Goal: Complete application form

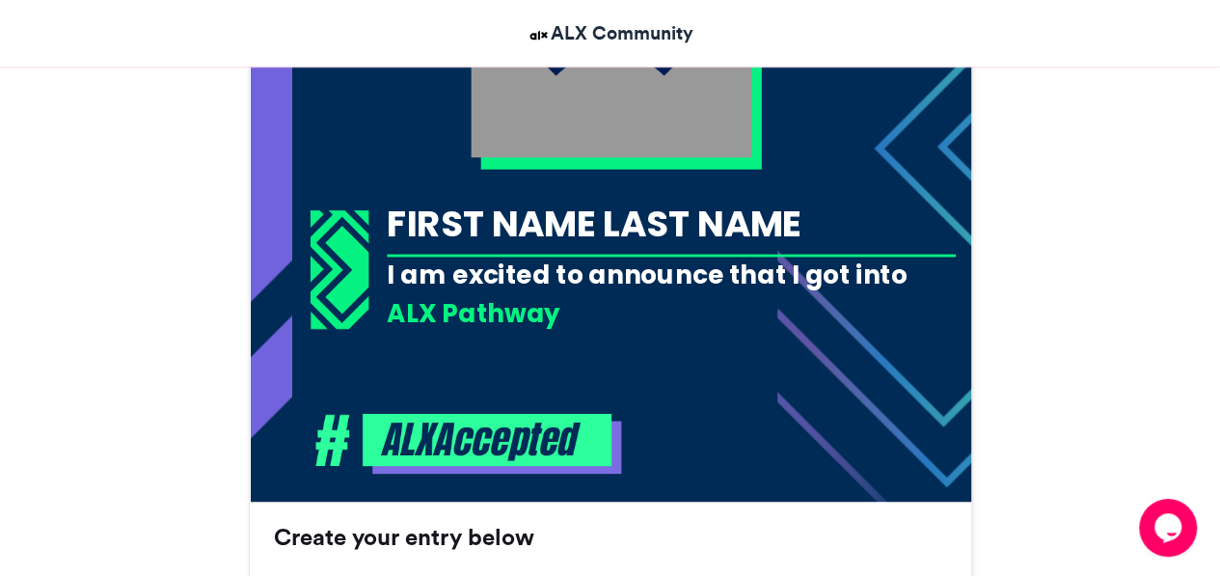
scroll to position [646, 0]
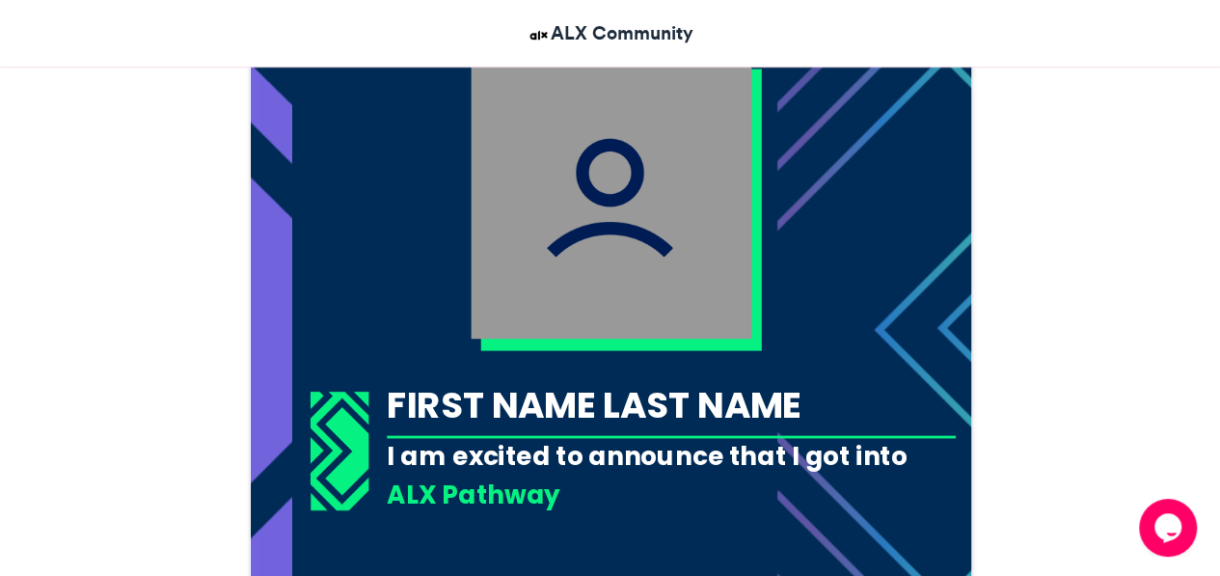
click at [714, 269] on img at bounding box center [611, 198] width 281 height 281
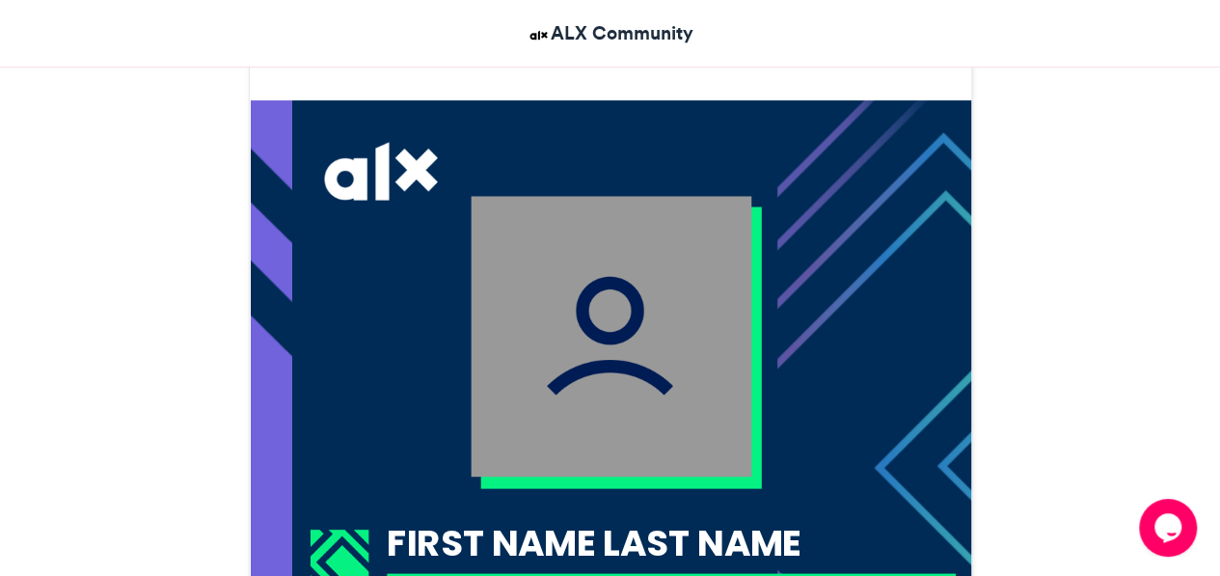
scroll to position [562, 0]
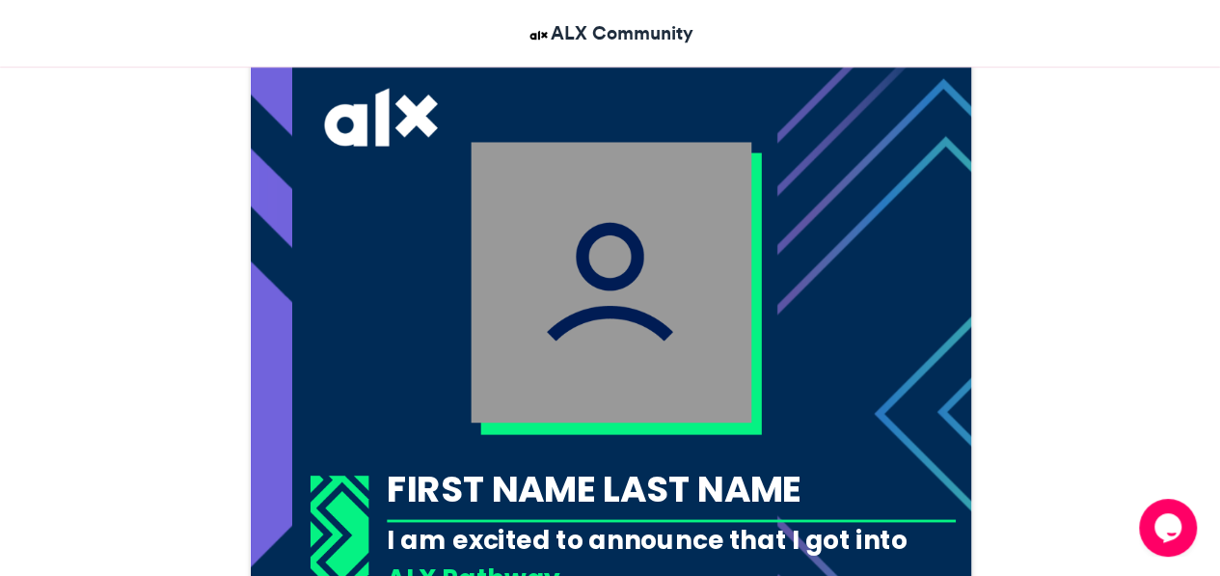
click at [681, 294] on img at bounding box center [611, 282] width 281 height 281
click at [686, 238] on img at bounding box center [611, 282] width 281 height 281
click at [652, 370] on img at bounding box center [611, 282] width 281 height 281
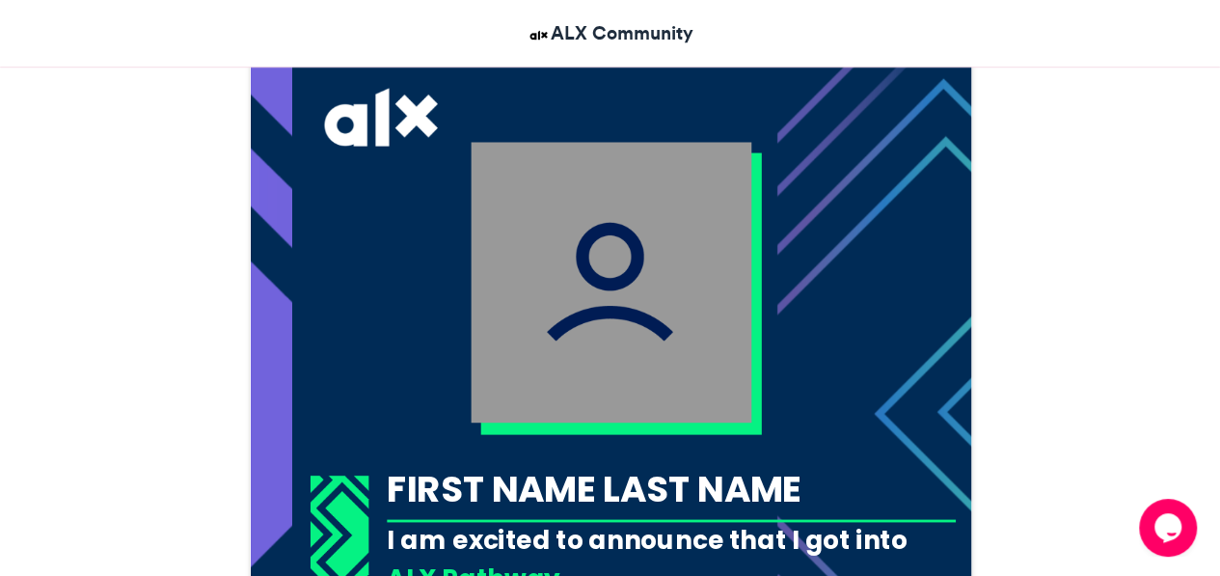
click at [652, 370] on img at bounding box center [611, 282] width 281 height 281
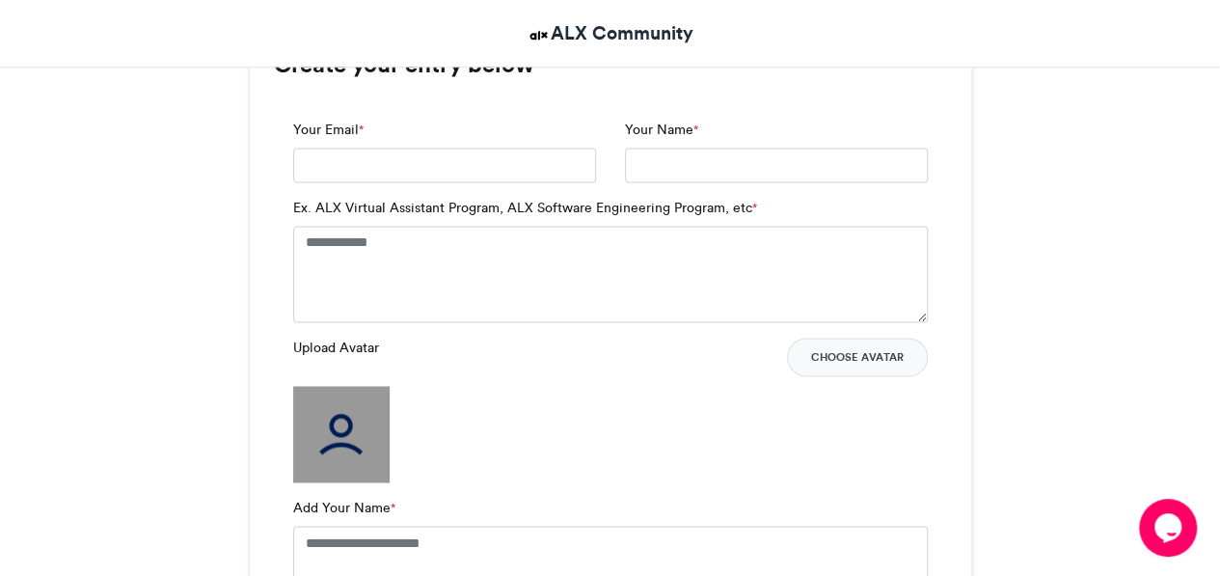
scroll to position [1314, 0]
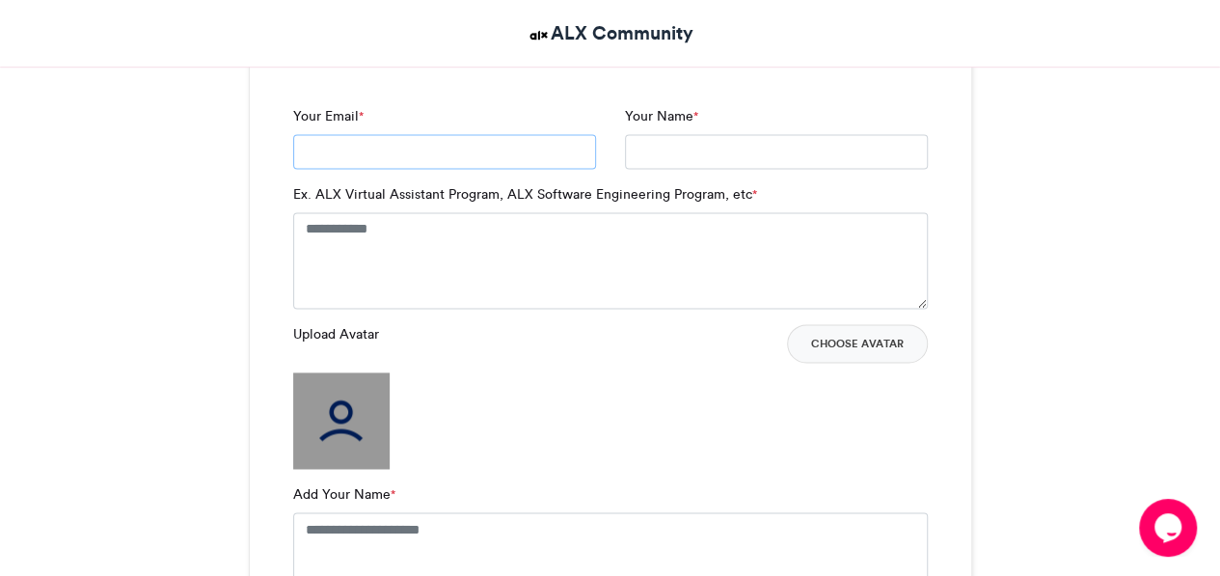
click at [504, 150] on input "Your Email *" at bounding box center [444, 151] width 303 height 35
type input "**********"
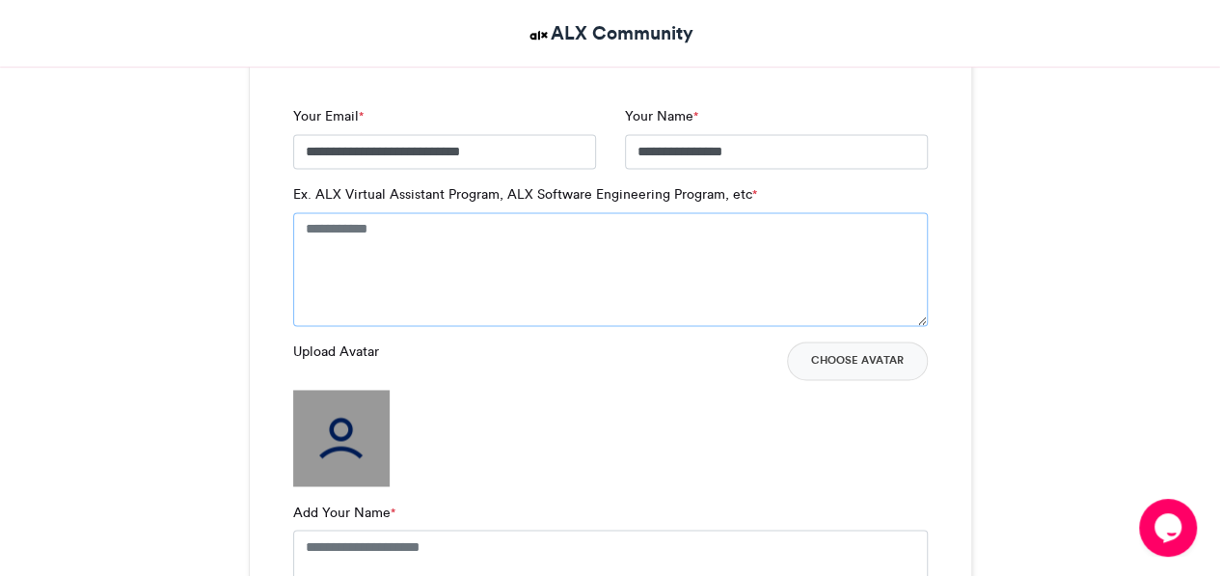
click at [411, 231] on textarea "Ex. ALX Virtual Assistant Program, ALX Software Engineering Program, etc *" at bounding box center [610, 269] width 635 height 114
type textarea "**********"
click at [887, 356] on button "Choose Avatar" at bounding box center [857, 360] width 141 height 39
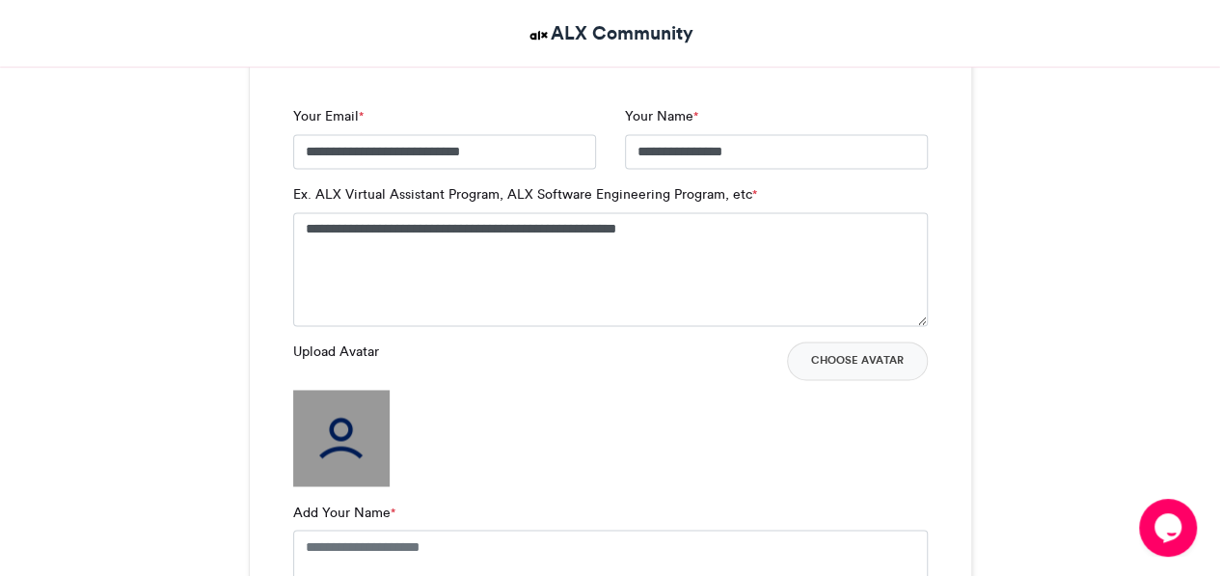
click at [342, 341] on label "Upload Avatar" at bounding box center [336, 351] width 86 height 20
click at [340, 437] on img at bounding box center [341, 438] width 96 height 96
click at [351, 359] on label "Upload Avatar" at bounding box center [336, 351] width 86 height 20
click at [389, 427] on div "Upload Avatar Choose Avatar" at bounding box center [610, 413] width 635 height 145
click at [354, 448] on img at bounding box center [341, 438] width 96 height 96
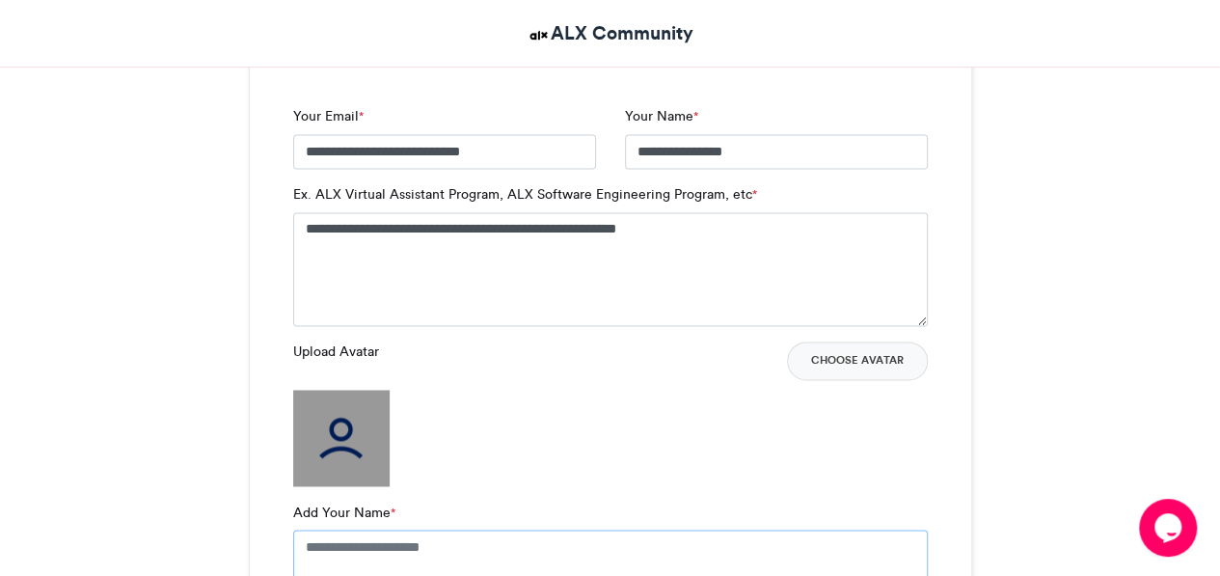
click at [338, 548] on textarea "Add Your Name *" at bounding box center [610, 587] width 635 height 114
type textarea "**********"
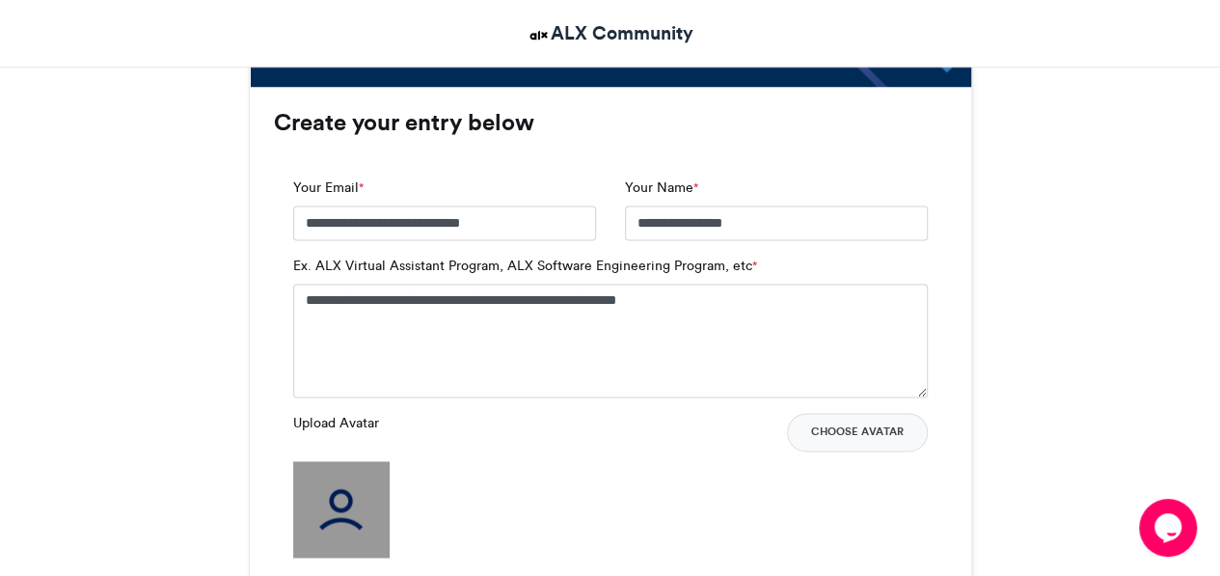
scroll to position [1307, 0]
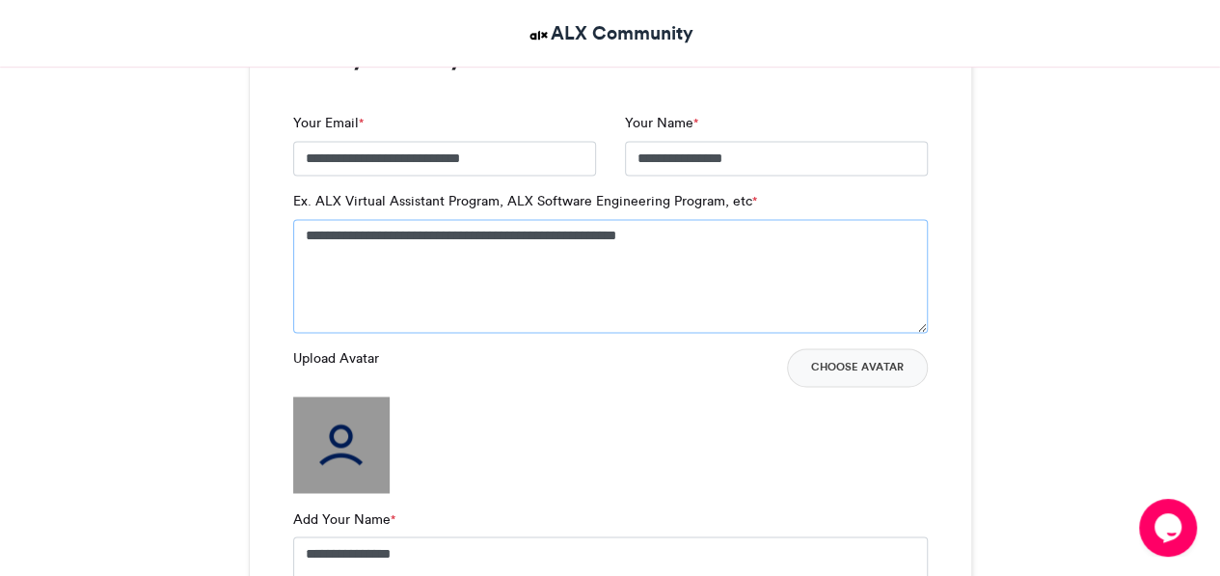
drag, startPoint x: 413, startPoint y: 239, endPoint x: 750, endPoint y: 246, distance: 337.7
click at [750, 246] on textarea "**********" at bounding box center [610, 276] width 635 height 114
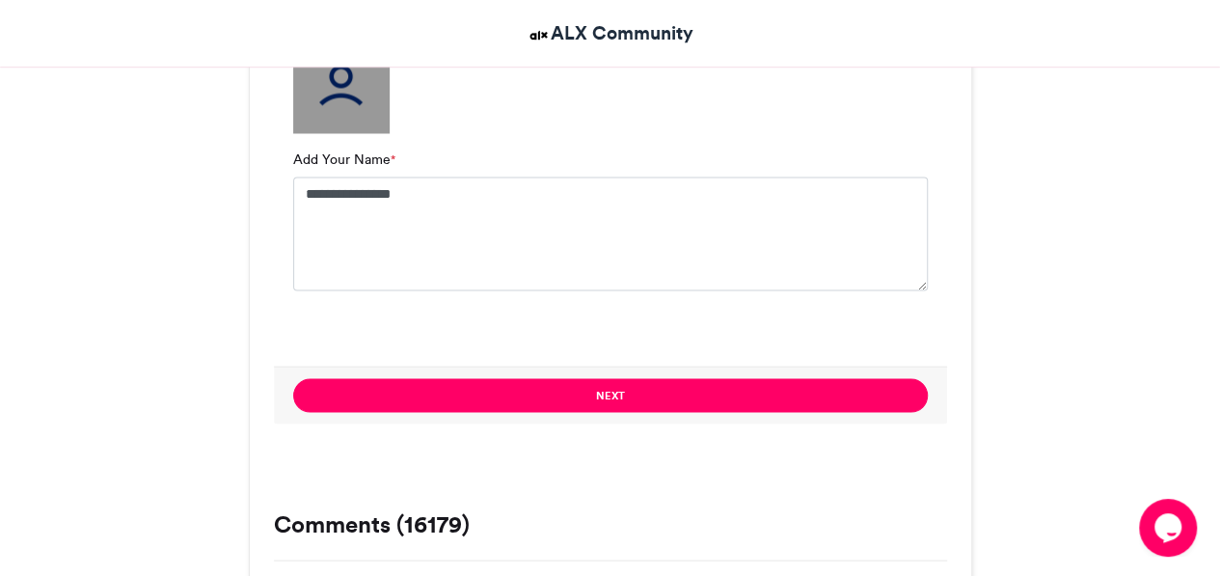
scroll to position [1671, 0]
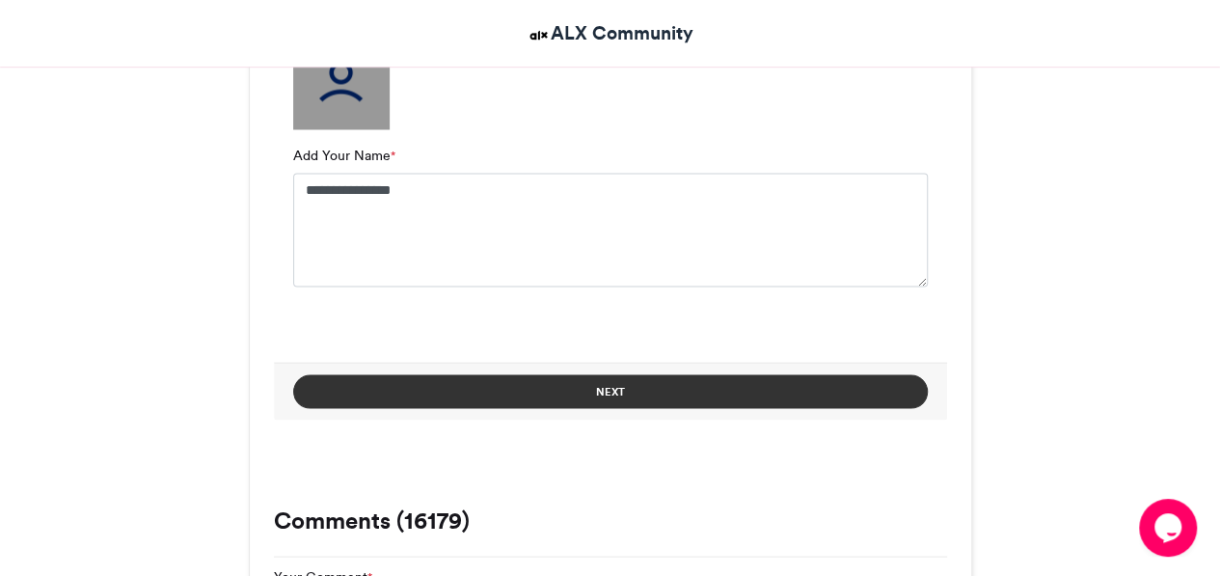
type textarea "**********"
click at [820, 378] on button "Next" at bounding box center [610, 391] width 635 height 34
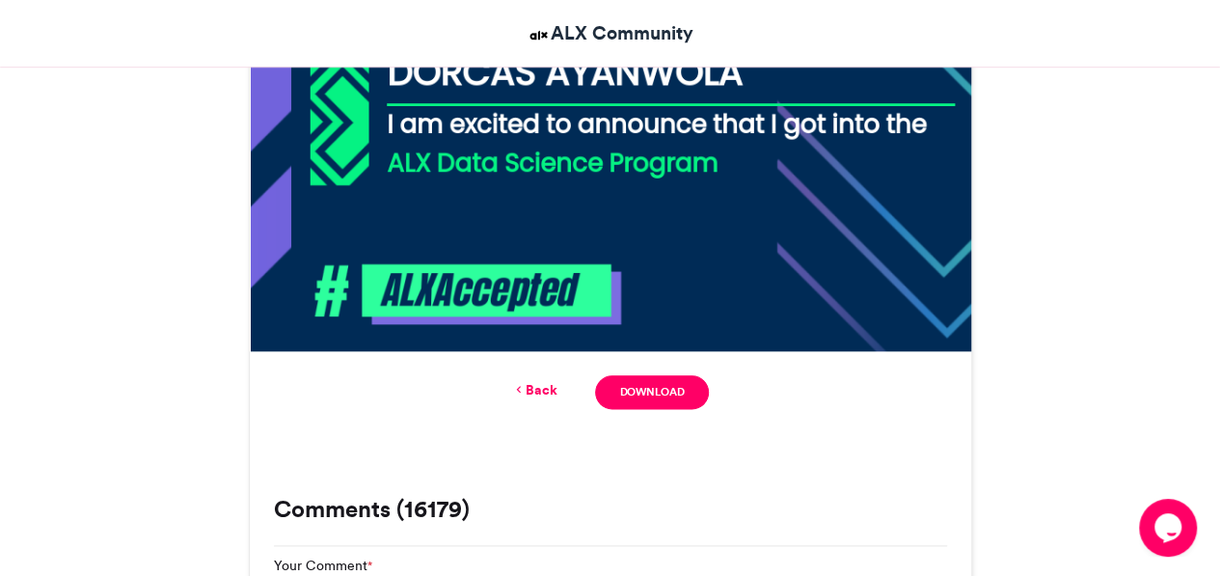
scroll to position [1007, 0]
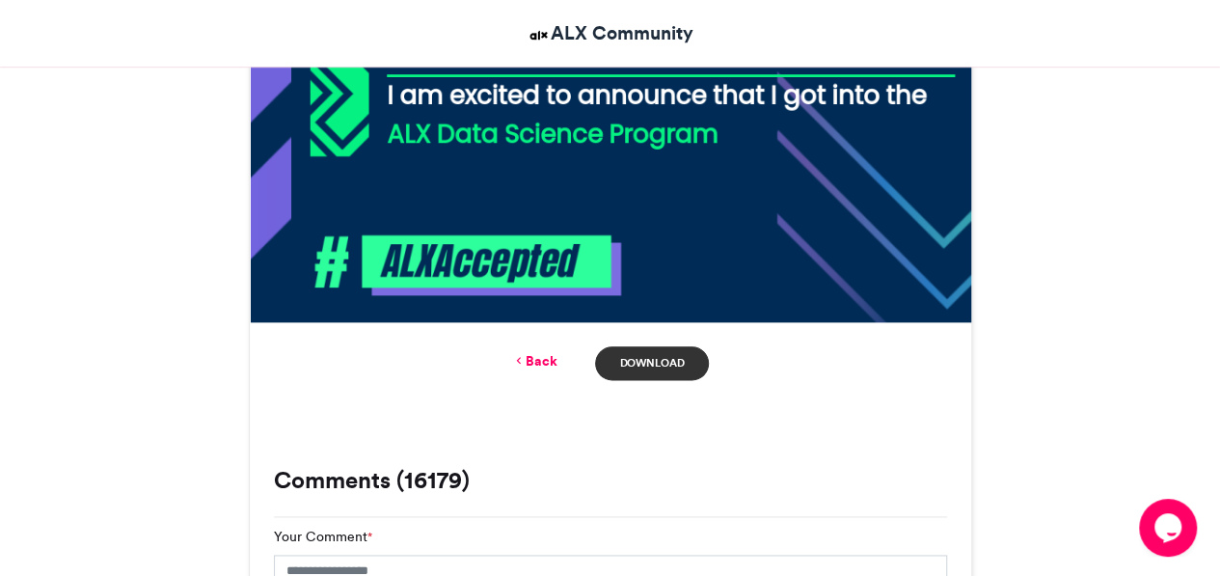
click at [669, 350] on link "Download" at bounding box center [651, 363] width 113 height 34
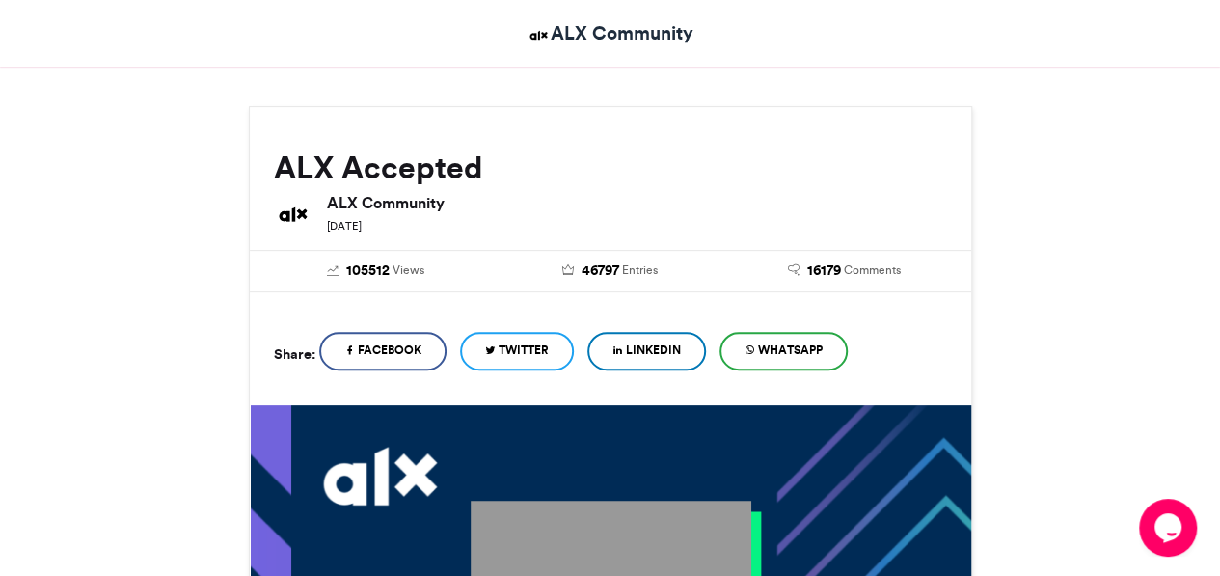
scroll to position [197, 0]
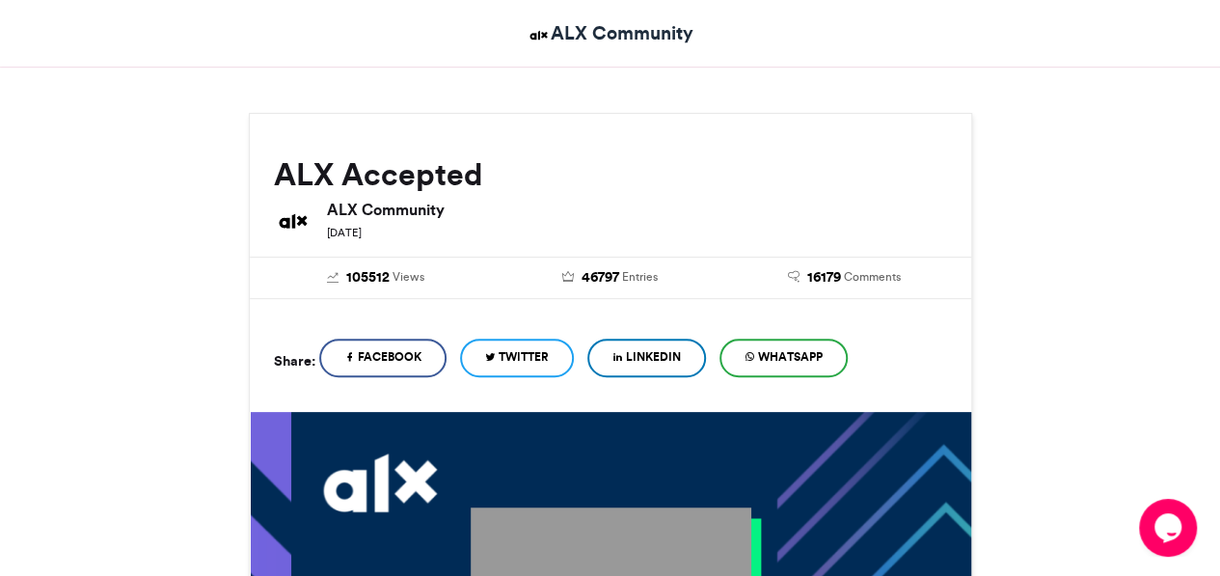
click at [681, 354] on span "LinkedIn" at bounding box center [653, 356] width 55 height 17
